Goal: Task Accomplishment & Management: Use online tool/utility

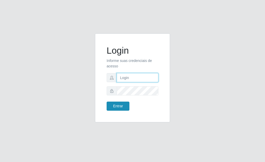
type input "[PERSON_NAME]"
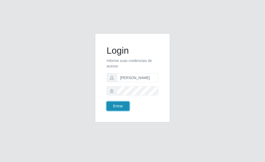
click at [109, 107] on button "Entrar" at bounding box center [118, 105] width 23 height 9
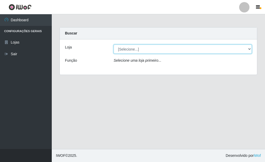
click at [137, 49] on select "[Selecione...] Bemais Supermercados - [GEOGRAPHIC_DATA]" at bounding box center [182, 48] width 138 height 9
select select "249"
click at [113, 44] on select "[Selecione...] Bemais Supermercados - [GEOGRAPHIC_DATA]" at bounding box center [182, 48] width 138 height 9
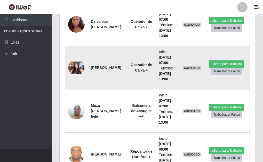
scroll to position [336, 0]
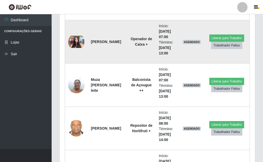
click at [76, 43] on img at bounding box center [76, 41] width 17 height 12
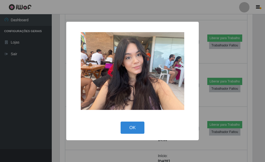
click at [55, 81] on div "× OK Cancel" at bounding box center [132, 81] width 265 height 162
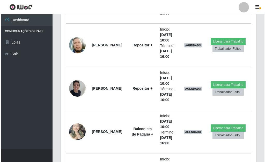
scroll to position [905, 0]
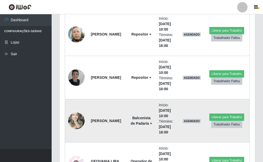
click at [72, 118] on img at bounding box center [76, 120] width 17 height 22
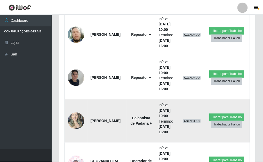
scroll to position [107, 193]
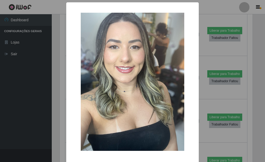
click at [66, 114] on div "× OK Cancel" at bounding box center [132, 91] width 132 height 179
click at [71, 111] on div "×" at bounding box center [132, 81] width 122 height 148
click at [44, 104] on div "× OK Cancel" at bounding box center [132, 81] width 265 height 162
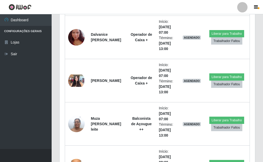
scroll to position [308, 0]
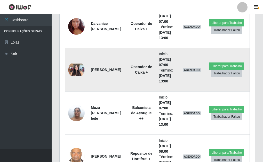
click at [77, 72] on img at bounding box center [76, 69] width 17 height 12
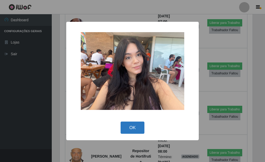
click at [126, 127] on button "OK" at bounding box center [132, 127] width 24 height 12
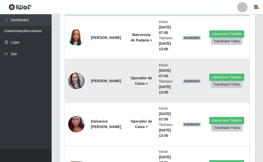
scroll to position [179, 0]
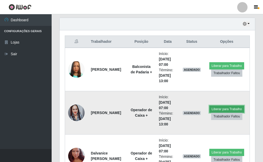
click at [223, 110] on button "Liberar para Trabalho" at bounding box center [227, 108] width 35 height 7
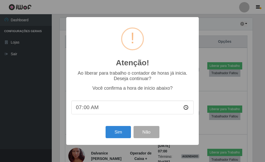
click at [203, 24] on div "Atenção! × Ao liberar para trabalho o contador de horas já inicia. Deseja conti…" at bounding box center [132, 81] width 265 height 162
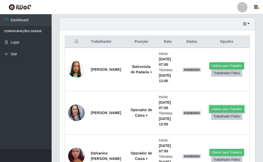
scroll to position [107, 196]
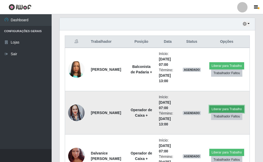
click at [214, 110] on button "Liberar para Trabalho" at bounding box center [227, 108] width 35 height 7
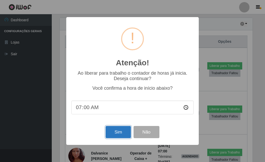
click at [123, 133] on button "Sim" at bounding box center [117, 132] width 25 height 12
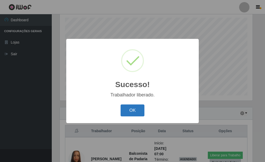
click at [129, 109] on button "OK" at bounding box center [132, 110] width 24 height 12
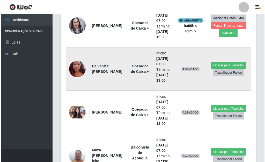
scroll to position [271, 0]
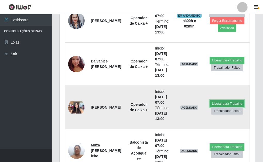
click at [224, 102] on button "Liberar para Trabalho" at bounding box center [227, 103] width 35 height 7
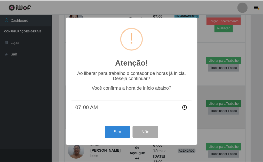
scroll to position [107, 193]
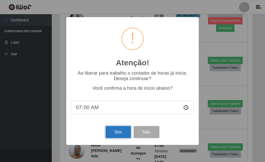
click at [118, 132] on button "Sim" at bounding box center [117, 132] width 25 height 12
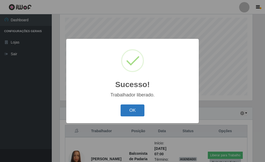
click at [130, 109] on button "OK" at bounding box center [132, 110] width 24 height 12
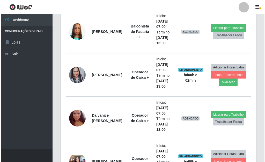
scroll to position [219, 0]
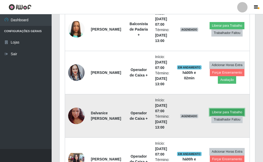
click at [218, 111] on button "Liberar para Trabalho" at bounding box center [227, 111] width 35 height 7
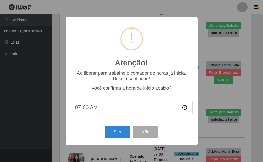
scroll to position [107, 193]
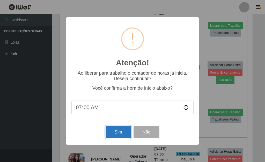
click at [116, 132] on button "Sim" at bounding box center [117, 132] width 25 height 12
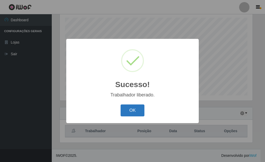
click at [131, 111] on button "OK" at bounding box center [132, 110] width 24 height 12
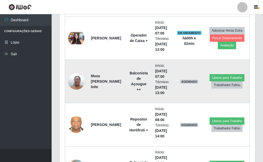
scroll to position [348, 0]
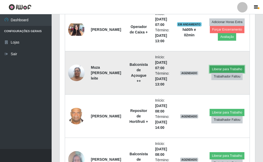
click at [225, 66] on button "Liberar para Trabalho" at bounding box center [227, 68] width 35 height 7
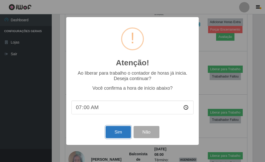
click at [115, 134] on button "Sim" at bounding box center [117, 132] width 25 height 12
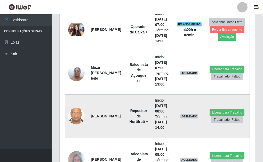
scroll to position [0, 0]
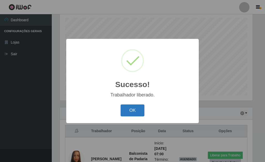
click at [124, 109] on button "OK" at bounding box center [132, 110] width 24 height 12
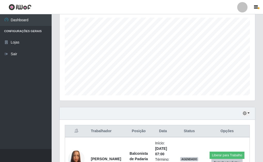
click at [40, 78] on ul "Dashboard Configurações Gerais Lojas Sair" at bounding box center [26, 81] width 52 height 134
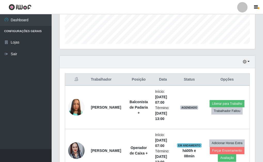
scroll to position [141, 0]
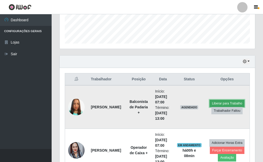
click at [216, 102] on button "Liberar para Trabalho" at bounding box center [227, 103] width 35 height 7
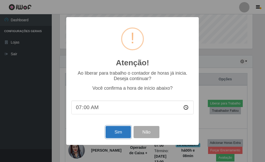
click at [122, 131] on button "Sim" at bounding box center [117, 132] width 25 height 12
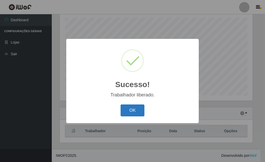
click at [140, 113] on button "OK" at bounding box center [132, 110] width 24 height 12
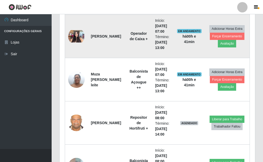
scroll to position [245, 0]
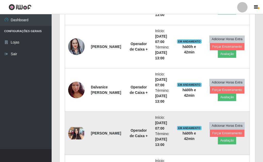
click at [75, 132] on img at bounding box center [76, 133] width 17 height 12
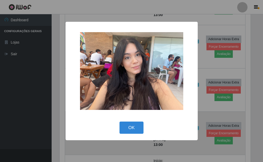
scroll to position [107, 193]
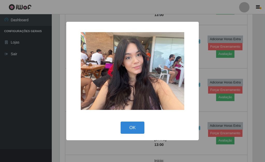
click at [210, 55] on div "× OK Cancel" at bounding box center [132, 81] width 265 height 162
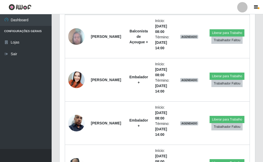
scroll to position [478, 0]
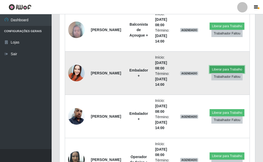
click at [213, 68] on button "Liberar para Trabalho" at bounding box center [227, 69] width 35 height 7
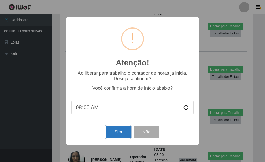
click at [116, 134] on button "Sim" at bounding box center [117, 132] width 25 height 12
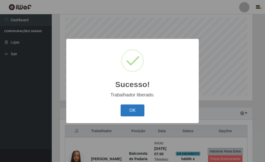
click at [133, 108] on button "OK" at bounding box center [132, 110] width 24 height 12
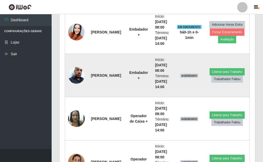
scroll to position [529, 0]
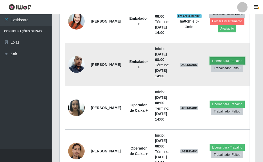
click at [215, 60] on button "Liberar para Trabalho" at bounding box center [227, 60] width 35 height 7
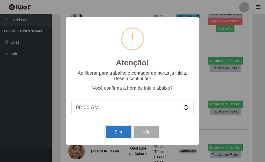
click at [121, 131] on button "Sim" at bounding box center [117, 132] width 25 height 12
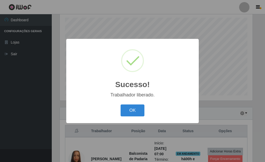
drag, startPoint x: 128, startPoint y: 110, endPoint x: 128, endPoint y: 107, distance: 2.9
click at [128, 109] on button "OK" at bounding box center [132, 110] width 24 height 12
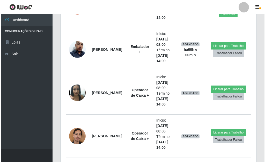
scroll to position [555, 0]
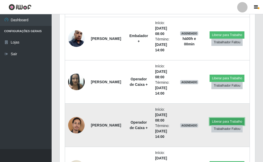
click at [218, 118] on button "Liberar para Trabalho" at bounding box center [227, 121] width 35 height 7
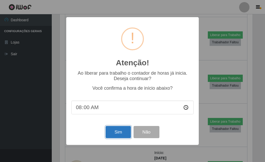
click at [109, 131] on button "Sim" at bounding box center [117, 132] width 25 height 12
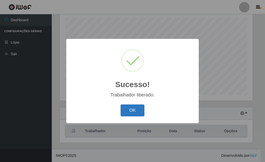
click at [128, 114] on button "OK" at bounding box center [132, 110] width 24 height 12
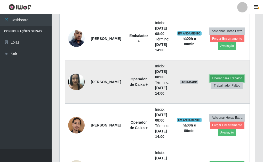
click at [222, 77] on button "Liberar para Trabalho" at bounding box center [227, 77] width 35 height 7
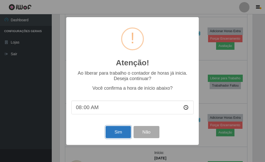
click at [121, 130] on button "Sim" at bounding box center [117, 132] width 25 height 12
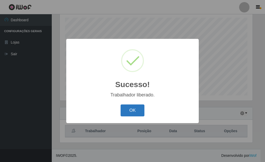
click at [138, 108] on button "OK" at bounding box center [132, 110] width 24 height 12
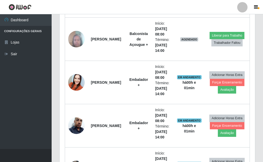
scroll to position [478, 0]
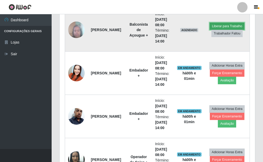
click at [221, 25] on button "Liberar para Trabalho" at bounding box center [227, 25] width 35 height 7
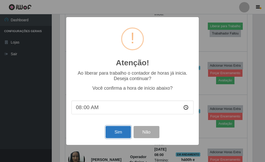
click at [114, 134] on button "Sim" at bounding box center [117, 132] width 25 height 12
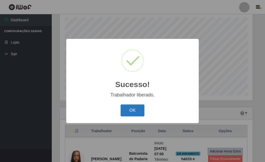
click at [128, 113] on button "OK" at bounding box center [132, 110] width 24 height 12
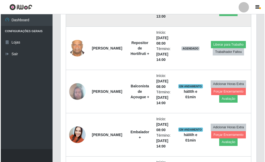
scroll to position [426, 0]
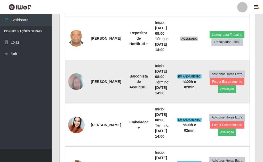
click at [74, 80] on img at bounding box center [76, 81] width 17 height 22
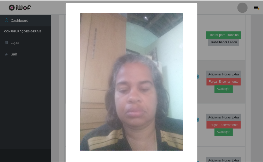
scroll to position [107, 193]
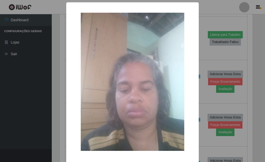
click at [201, 97] on div "× OK Cancel" at bounding box center [132, 81] width 265 height 162
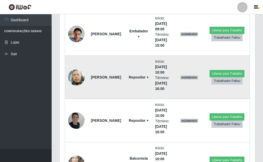
scroll to position [891, 0]
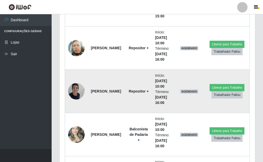
click at [75, 87] on img at bounding box center [76, 91] width 17 height 22
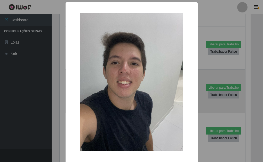
scroll to position [107, 193]
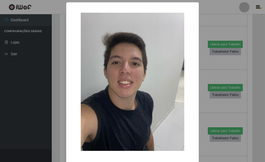
click at [198, 102] on div "× OK Cancel" at bounding box center [132, 81] width 265 height 162
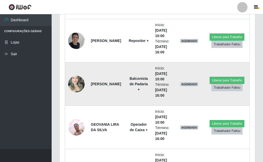
scroll to position [943, 0]
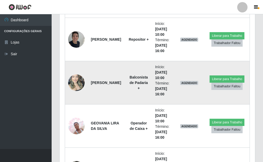
click at [75, 84] on img at bounding box center [76, 82] width 17 height 22
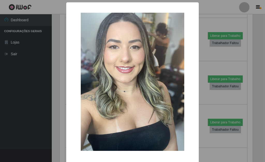
click at [203, 97] on div "× OK Cancel" at bounding box center [132, 81] width 265 height 162
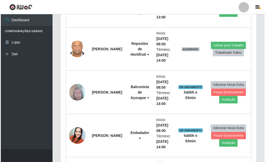
scroll to position [412, 0]
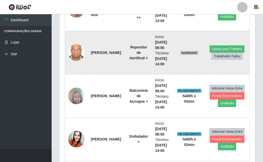
click at [71, 51] on img at bounding box center [76, 52] width 17 height 21
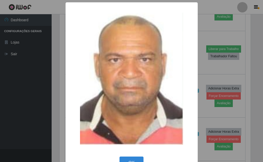
scroll to position [107, 193]
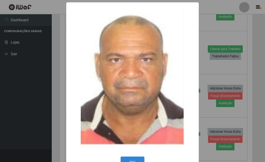
click at [198, 69] on div "× OK Cancel" at bounding box center [132, 81] width 265 height 162
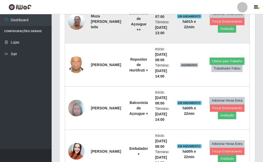
scroll to position [412, 0]
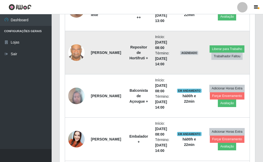
click at [76, 53] on img at bounding box center [76, 52] width 17 height 21
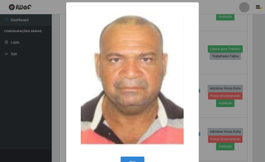
click at [203, 67] on div "× OK Cancel" at bounding box center [132, 81] width 265 height 162
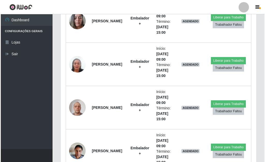
scroll to position [750, 0]
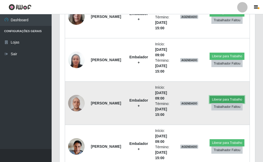
click at [224, 99] on button "Liberar para Trabalho" at bounding box center [227, 99] width 35 height 7
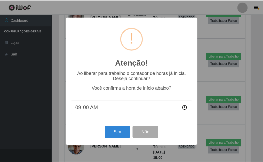
scroll to position [107, 193]
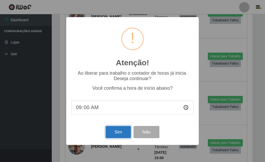
click at [112, 129] on button "Sim" at bounding box center [117, 132] width 25 height 12
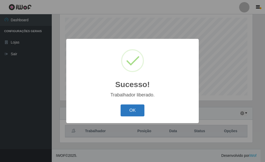
click at [131, 110] on button "OK" at bounding box center [132, 110] width 24 height 12
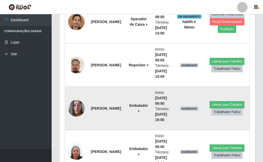
scroll to position [658, 0]
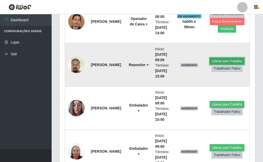
click at [216, 59] on button "Liberar para Trabalho" at bounding box center [227, 60] width 35 height 7
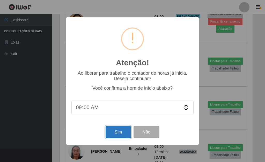
click at [119, 132] on button "Sim" at bounding box center [117, 132] width 25 height 12
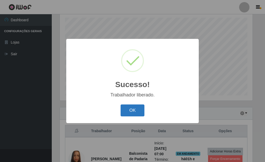
click at [137, 110] on button "OK" at bounding box center [132, 110] width 24 height 12
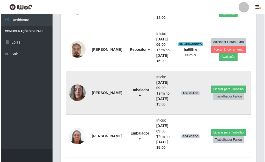
scroll to position [684, 0]
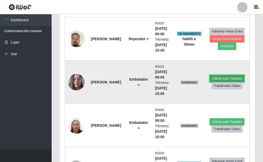
click at [213, 77] on button "Liberar para Trabalho" at bounding box center [227, 78] width 35 height 7
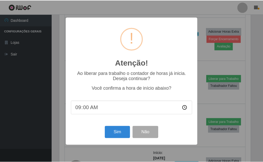
scroll to position [107, 193]
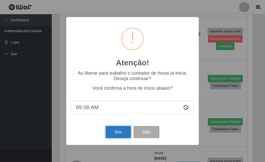
click at [115, 132] on button "Sim" at bounding box center [117, 132] width 25 height 12
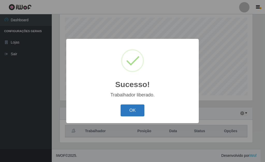
click at [124, 115] on button "OK" at bounding box center [132, 110] width 24 height 12
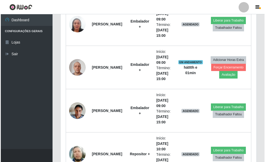
scroll to position [788, 0]
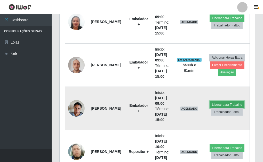
click at [220, 105] on button "Liberar para Trabalho" at bounding box center [227, 104] width 35 height 7
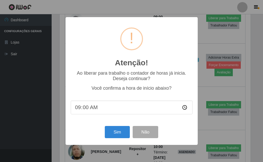
scroll to position [107, 193]
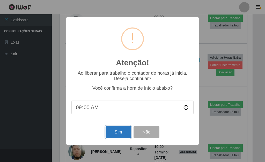
click at [118, 132] on button "Sim" at bounding box center [117, 132] width 25 height 12
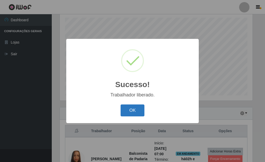
drag, startPoint x: 123, startPoint y: 107, endPoint x: 121, endPoint y: 100, distance: 6.5
click at [123, 106] on button "OK" at bounding box center [132, 110] width 24 height 12
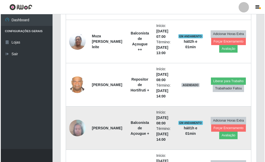
scroll to position [374, 0]
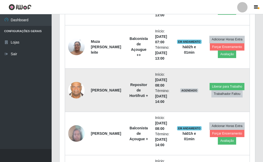
click at [78, 91] on img at bounding box center [76, 89] width 17 height 21
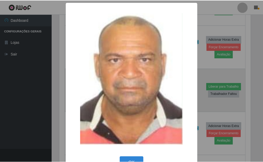
scroll to position [107, 193]
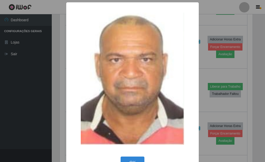
click at [203, 101] on div "× OK Cancel" at bounding box center [132, 81] width 265 height 162
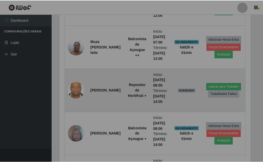
scroll to position [107, 196]
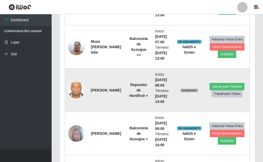
click at [78, 89] on img at bounding box center [76, 89] width 17 height 21
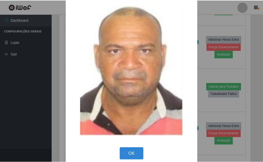
scroll to position [16, 0]
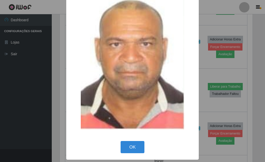
click at [203, 63] on div "× OK Cancel" at bounding box center [132, 81] width 265 height 162
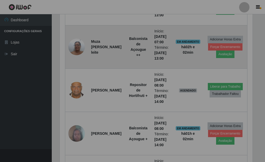
scroll to position [107, 196]
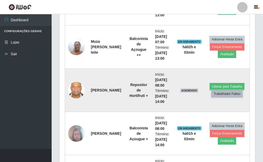
click at [218, 95] on button "Trabalhador Faltou" at bounding box center [227, 93] width 31 height 7
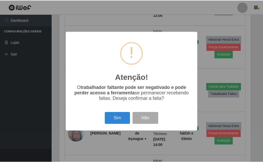
scroll to position [107, 193]
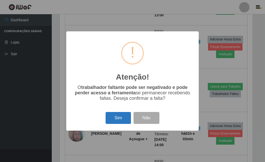
click at [108, 122] on button "Sim" at bounding box center [117, 118] width 25 height 12
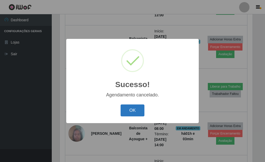
click at [122, 109] on button "OK" at bounding box center [132, 110] width 24 height 12
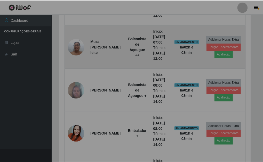
scroll to position [107, 196]
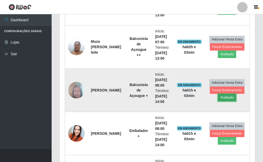
click at [225, 98] on button "Avaliação" at bounding box center [227, 97] width 18 height 7
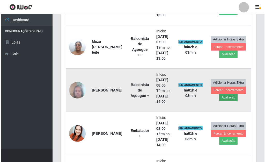
scroll to position [107, 193]
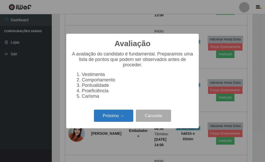
click at [105, 117] on button "Próximo →" at bounding box center [113, 115] width 39 height 12
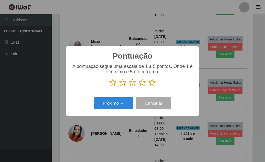
click at [113, 85] on icon at bounding box center [112, 83] width 7 height 8
click at [109, 86] on input "radio" at bounding box center [109, 86] width 0 height 0
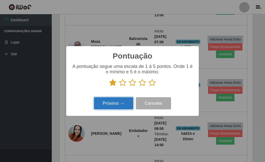
click at [116, 105] on button "Próximo →" at bounding box center [113, 103] width 39 height 12
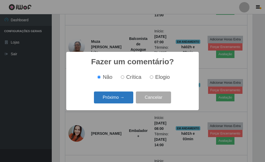
click at [114, 96] on button "Próximo →" at bounding box center [113, 97] width 39 height 12
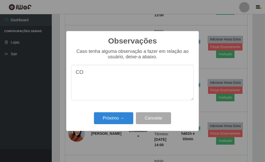
type textarea "C"
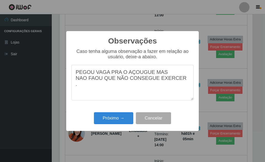
click at [88, 80] on textarea "PEGOU VAGA PRA O AÇOUGUE MAS NAO FAOU QUE NÃO CONSEGUE EXERCER ." at bounding box center [132, 82] width 122 height 35
click at [81, 80] on textarea "PEGOU VAGA PRA O AÇOUGUE MAS FAOU QUE NÃO CONSEGUE EXERCER ." at bounding box center [132, 82] width 122 height 35
drag, startPoint x: 168, startPoint y: 82, endPoint x: 95, endPoint y: 72, distance: 73.5
click at [168, 81] on textarea "PEGOU VAGA PRA O AÇOUGUE MAS FALOU QUE NÃO CONSEGUE EXERCER ." at bounding box center [132, 82] width 122 height 35
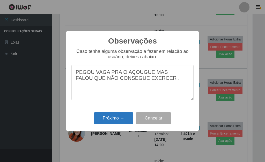
type textarea "PEGOU VAGA PRA O AÇOUGUE MAS FALOU QUE NÃO CONSEGUE EXERCER ."
click at [118, 113] on button "Próximo →" at bounding box center [113, 118] width 39 height 12
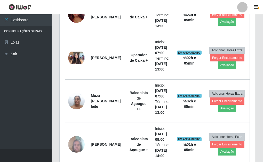
scroll to position [400, 0]
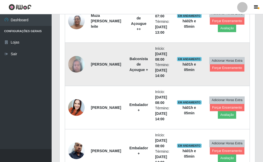
click at [78, 64] on img at bounding box center [76, 64] width 17 height 22
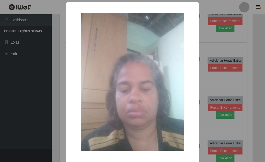
click at [258, 79] on div "× OK Cancel" at bounding box center [132, 81] width 265 height 162
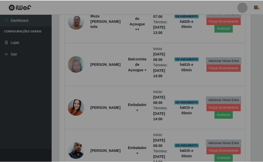
scroll to position [107, 196]
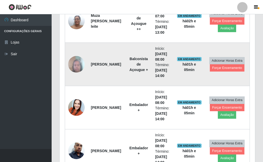
click at [76, 64] on img at bounding box center [76, 64] width 17 height 22
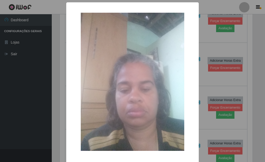
click at [202, 82] on div "× OK Cancel" at bounding box center [132, 81] width 265 height 162
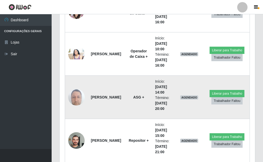
scroll to position [1072, 0]
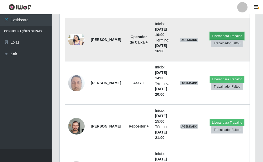
click at [221, 35] on button "Liberar para Trabalho" at bounding box center [227, 35] width 35 height 7
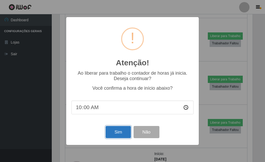
click at [118, 134] on button "Sim" at bounding box center [117, 132] width 25 height 12
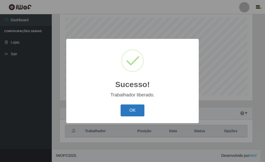
drag, startPoint x: 133, startPoint y: 109, endPoint x: 129, endPoint y: 107, distance: 4.5
click at [129, 107] on button "OK" at bounding box center [132, 110] width 24 height 12
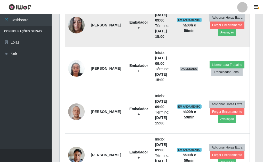
scroll to position [710, 0]
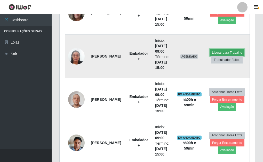
click at [231, 50] on button "Liberar para Trabalho" at bounding box center [227, 52] width 35 height 7
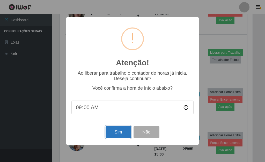
click at [112, 133] on button "Sim" at bounding box center [117, 132] width 25 height 12
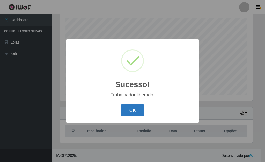
click at [123, 107] on button "OK" at bounding box center [132, 110] width 24 height 12
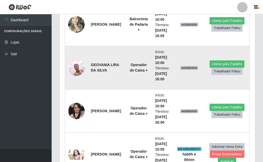
scroll to position [969, 0]
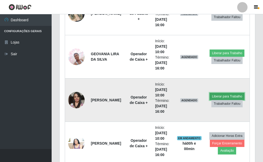
click at [221, 94] on button "Liberar para Trabalho" at bounding box center [227, 96] width 35 height 7
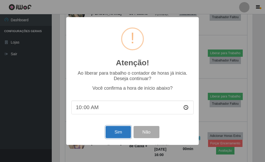
click at [116, 132] on button "Sim" at bounding box center [117, 132] width 25 height 12
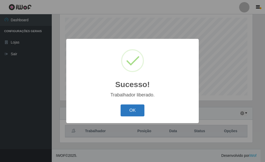
click at [132, 111] on button "OK" at bounding box center [132, 110] width 24 height 12
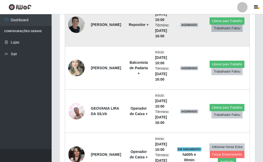
scroll to position [917, 0]
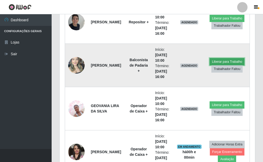
click at [219, 60] on button "Liberar para Trabalho" at bounding box center [227, 61] width 35 height 7
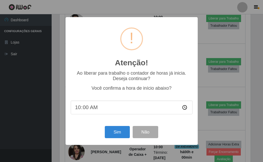
scroll to position [107, 193]
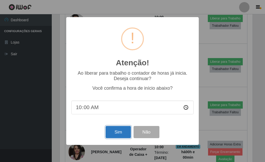
click at [122, 134] on button "Sim" at bounding box center [117, 132] width 25 height 12
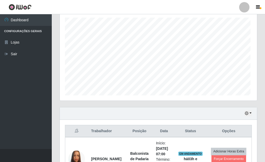
scroll to position [258424, 258339]
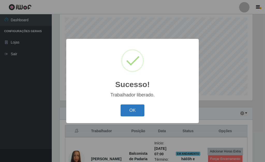
click at [135, 107] on button "OK" at bounding box center [132, 110] width 24 height 12
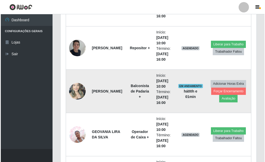
scroll to position [917, 0]
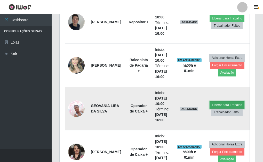
click at [216, 104] on button "Liberar para Trabalho" at bounding box center [227, 104] width 35 height 7
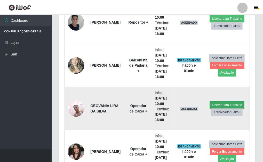
scroll to position [107, 193]
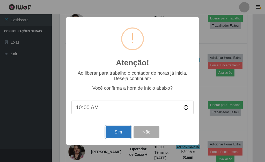
click at [128, 133] on button "Sim" at bounding box center [117, 132] width 25 height 12
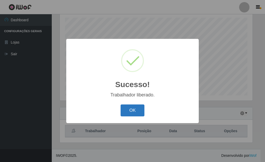
click at [125, 109] on button "OK" at bounding box center [132, 110] width 24 height 12
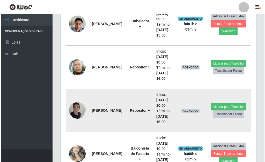
scroll to position [839, 0]
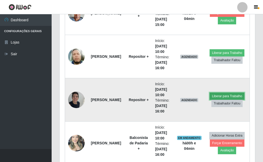
click at [227, 94] on button "Liberar para Trabalho" at bounding box center [227, 95] width 35 height 7
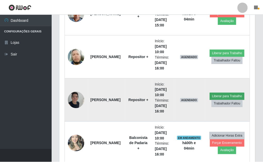
scroll to position [107, 193]
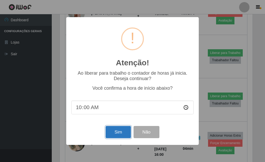
click at [120, 131] on button "Sim" at bounding box center [117, 132] width 25 height 12
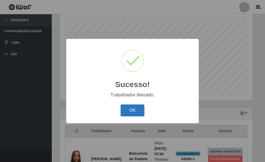
click at [136, 108] on button "OK" at bounding box center [132, 110] width 24 height 12
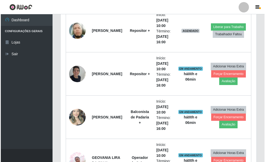
scroll to position [814, 0]
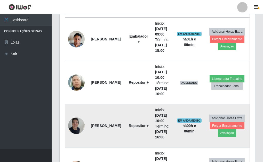
click at [78, 122] on img at bounding box center [76, 125] width 17 height 22
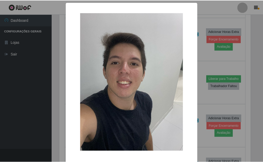
scroll to position [21, 0]
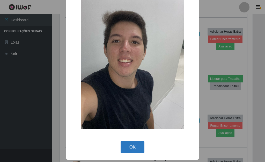
click at [126, 147] on button "OK" at bounding box center [132, 147] width 24 height 12
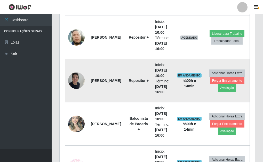
scroll to position [834, 0]
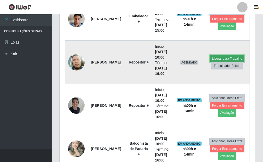
click at [224, 57] on button "Liberar para Trabalho" at bounding box center [227, 58] width 35 height 7
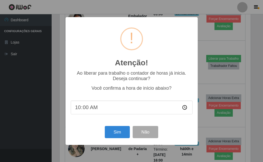
scroll to position [107, 193]
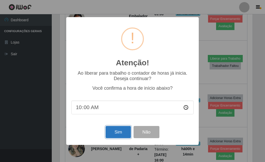
click at [114, 127] on button "Sim" at bounding box center [117, 132] width 25 height 12
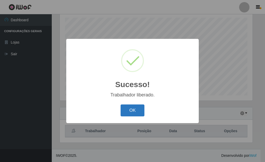
click at [129, 111] on button "OK" at bounding box center [132, 110] width 24 height 12
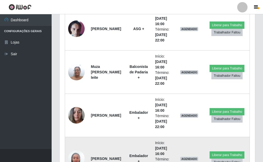
scroll to position [1325, 0]
